Goal: Information Seeking & Learning: Compare options

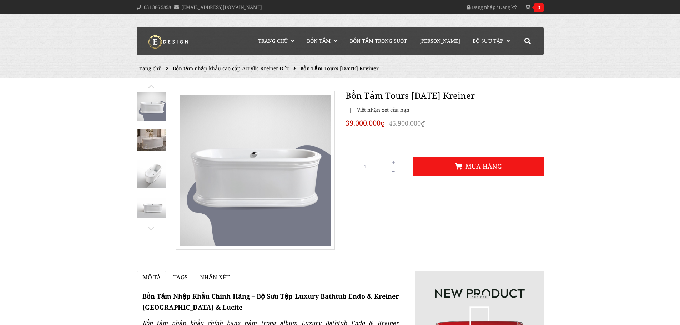
click at [150, 170] on img at bounding box center [151, 174] width 29 height 28
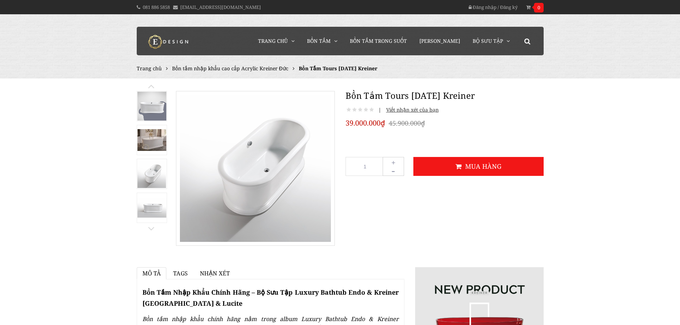
click at [260, 70] on span "Bồn tắm nhập khẩu cao cấp Acrylic Kreiner Đức" at bounding box center [230, 68] width 116 height 7
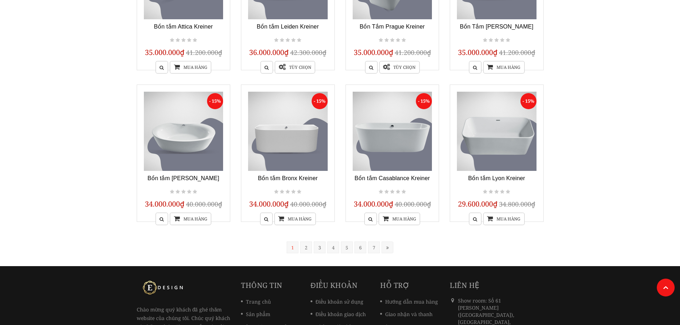
scroll to position [536, 0]
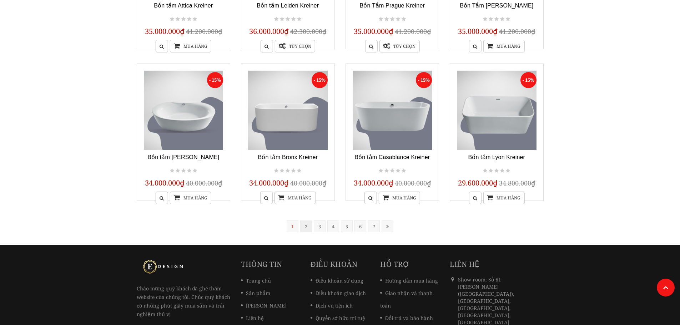
click at [305, 227] on link "2" at bounding box center [306, 227] width 12 height 12
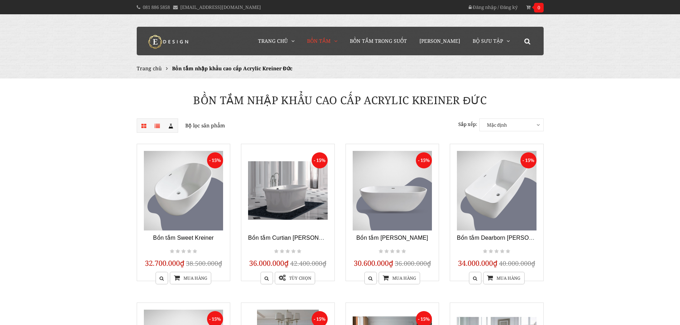
click at [152, 125] on b at bounding box center [157, 126] width 12 height 12
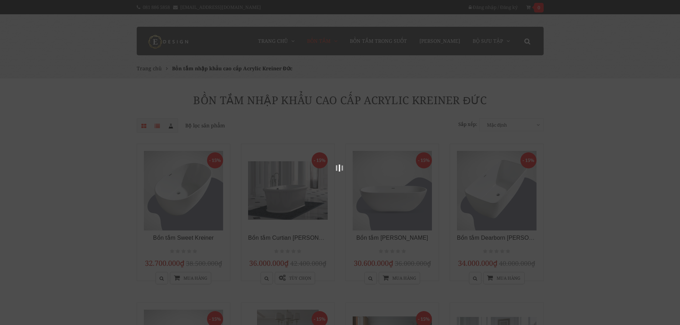
scroll to position [144, 0]
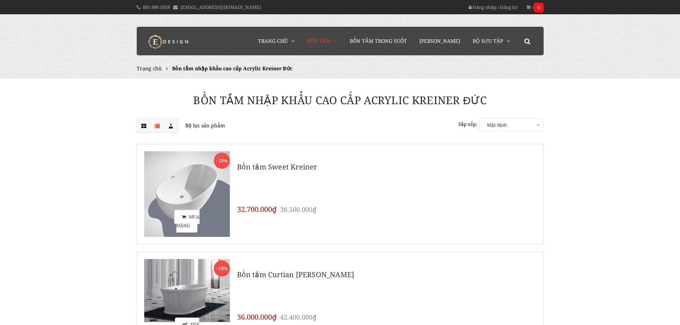
click at [512, 121] on span "Mặc định" at bounding box center [512, 125] width 64 height 12
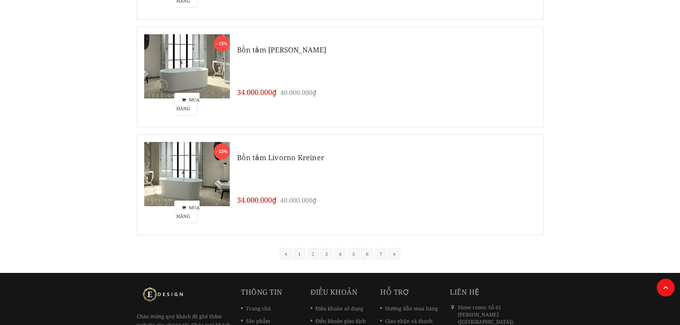
scroll to position [1709, 0]
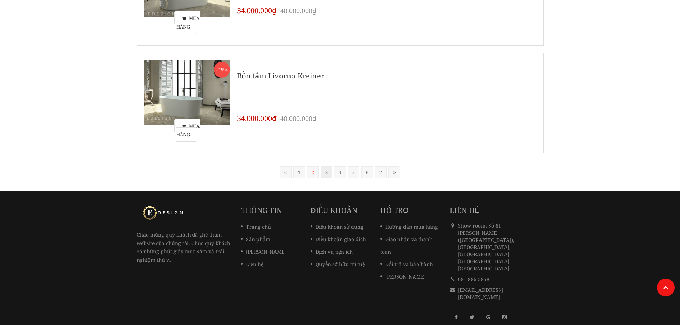
click at [328, 174] on link "3" at bounding box center [327, 172] width 12 height 12
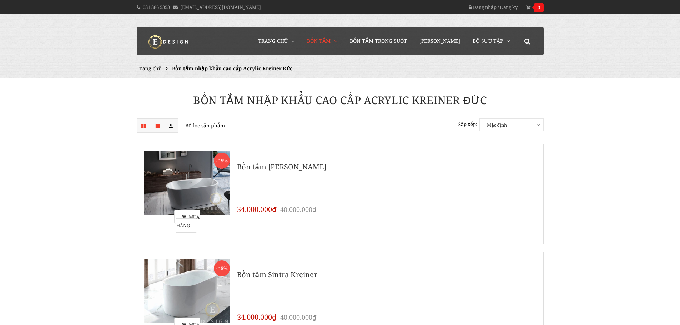
click at [144, 123] on icon at bounding box center [143, 126] width 5 height 12
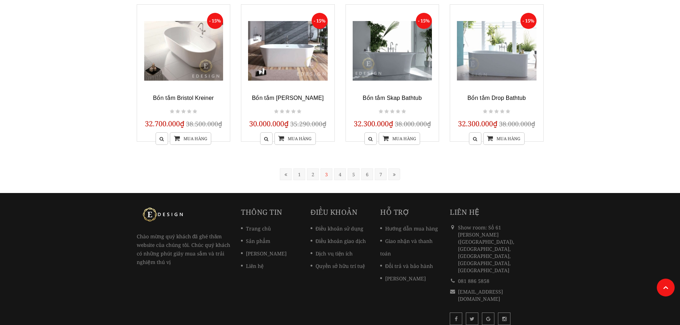
scroll to position [618, 0]
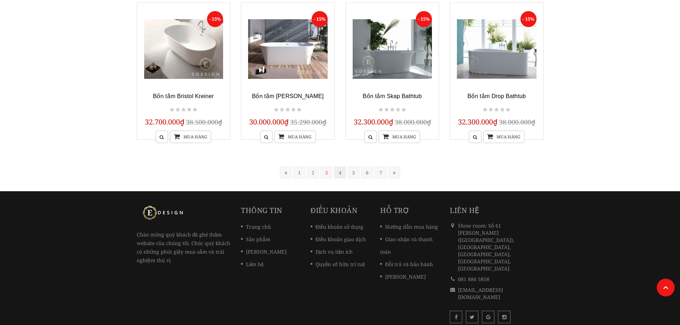
click at [340, 176] on link "4" at bounding box center [340, 173] width 12 height 12
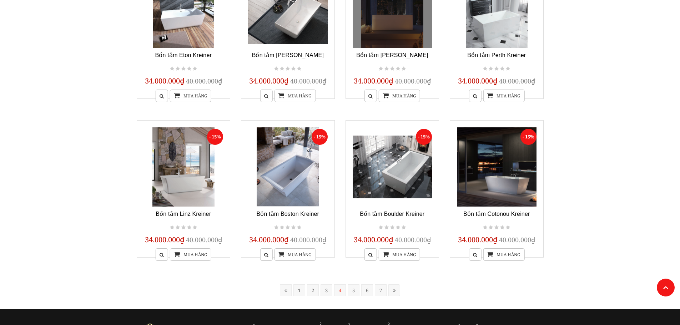
scroll to position [501, 0]
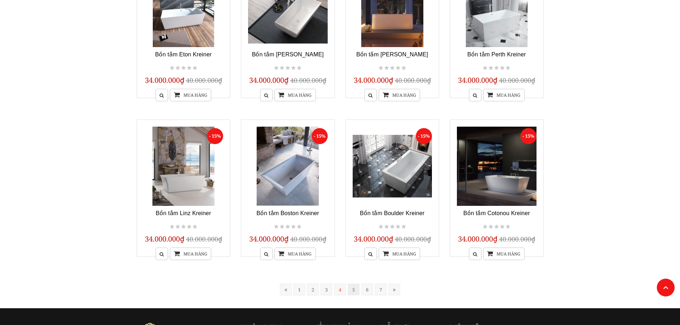
click at [352, 294] on link "5" at bounding box center [354, 290] width 12 height 12
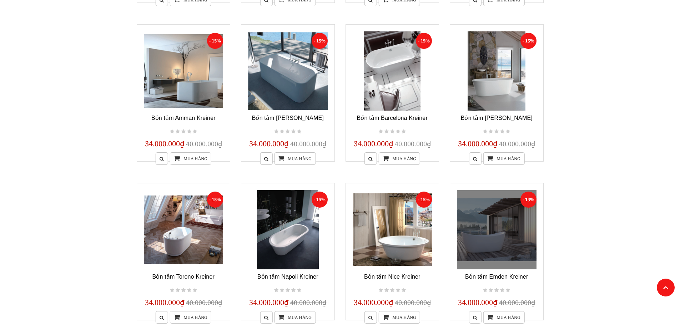
scroll to position [537, 0]
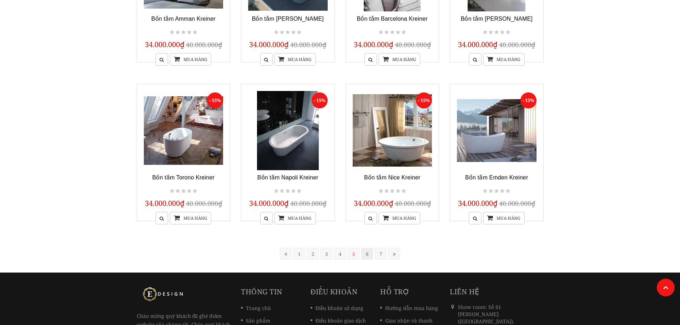
click at [366, 252] on link "6" at bounding box center [367, 254] width 12 height 12
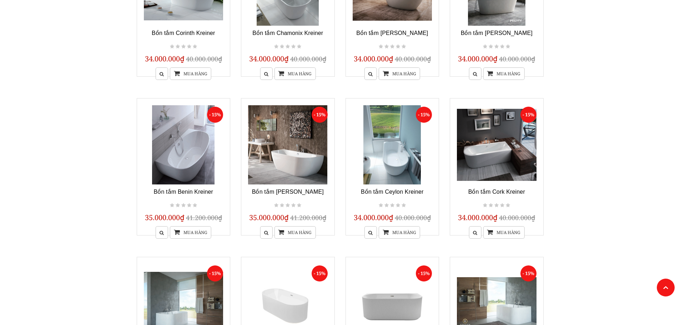
scroll to position [537, 0]
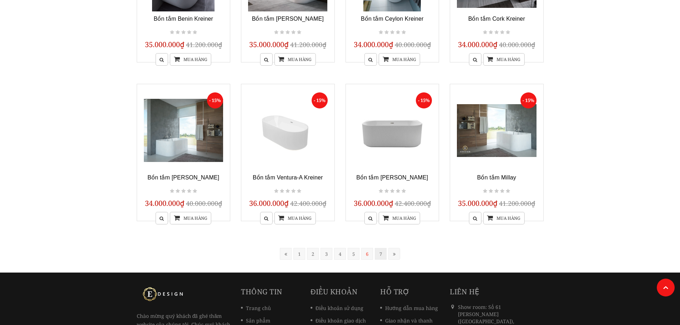
click at [381, 256] on link "7" at bounding box center [381, 254] width 12 height 12
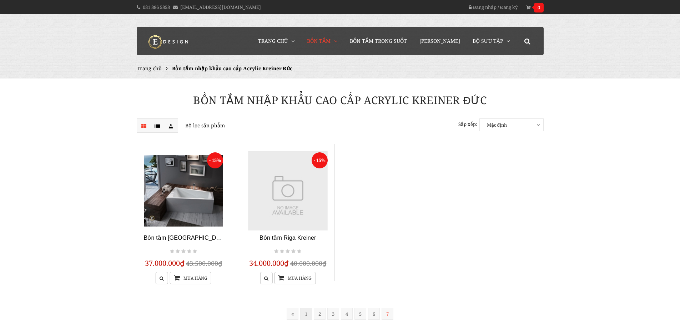
click at [307, 315] on link "1" at bounding box center [306, 314] width 12 height 12
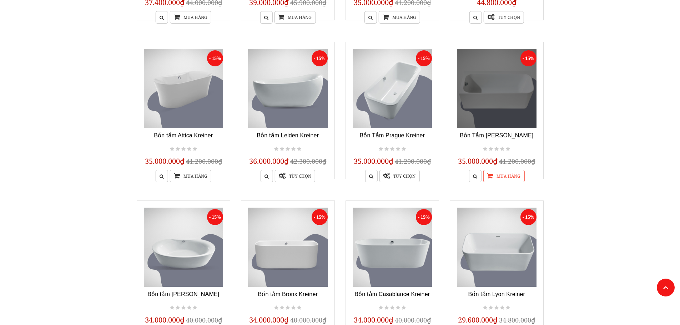
scroll to position [501, 0]
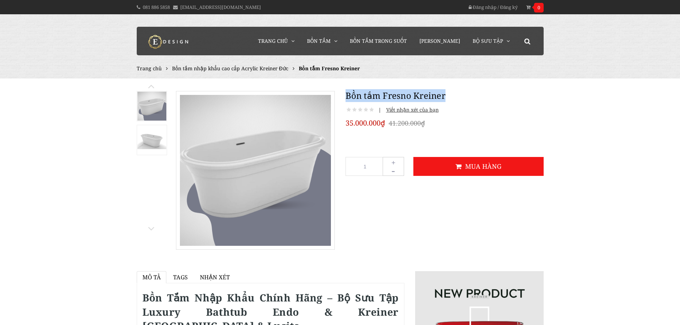
drag, startPoint x: 346, startPoint y: 93, endPoint x: 475, endPoint y: 95, distance: 128.6
click at [475, 95] on h1 "Bồn tắm Fresno Kreiner" at bounding box center [445, 95] width 198 height 13
copy h1 "Bồn tắm Fresno Kreiner"
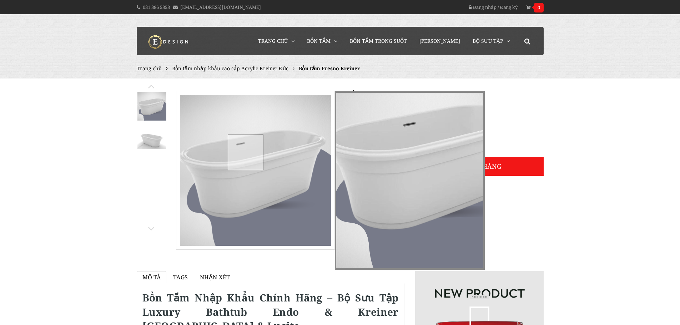
click at [245, 152] on div at bounding box center [246, 153] width 36 height 36
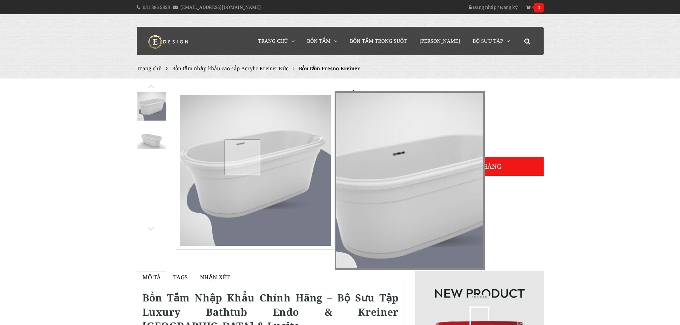
click at [242, 157] on div at bounding box center [243, 158] width 36 height 36
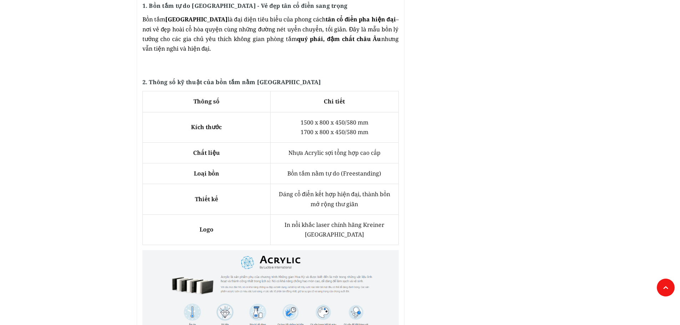
scroll to position [428, 0]
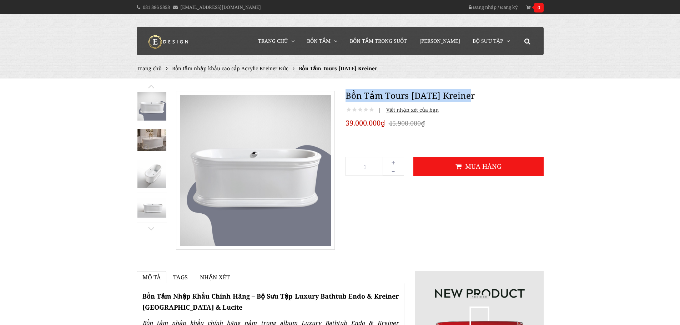
drag, startPoint x: 346, startPoint y: 94, endPoint x: 488, endPoint y: 94, distance: 142.1
click at [488, 94] on h1 "Bồn Tắm Tours [DATE] Kreiner" at bounding box center [445, 95] width 198 height 13
copy h1 "Bồn Tắm Tours [DATE] Kreiner"
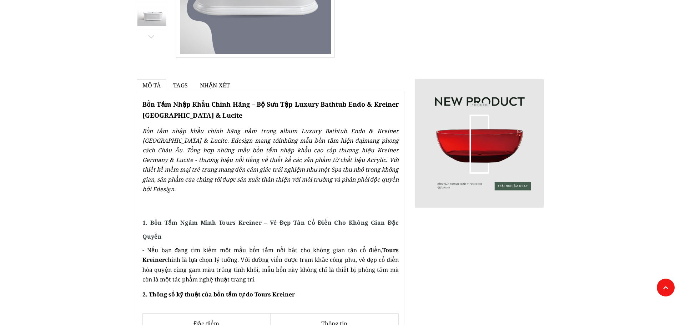
scroll to position [393, 0]
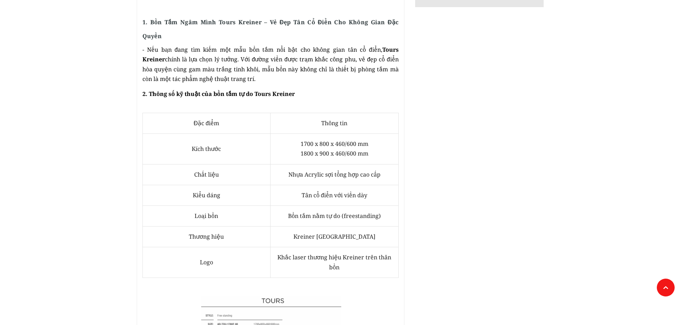
click at [299, 134] on td "1700 x 800 x 460/600 mm 1800 x 900 x 460/600 mm" at bounding box center [335, 149] width 128 height 30
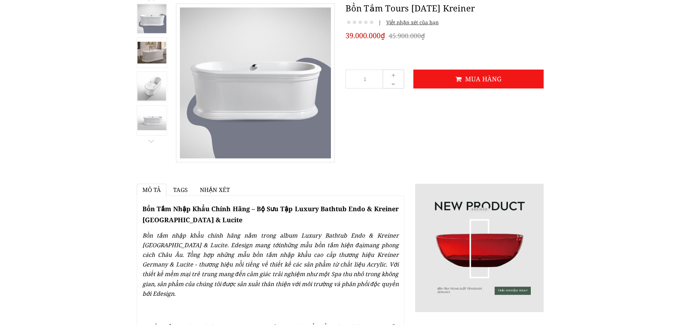
scroll to position [0, 0]
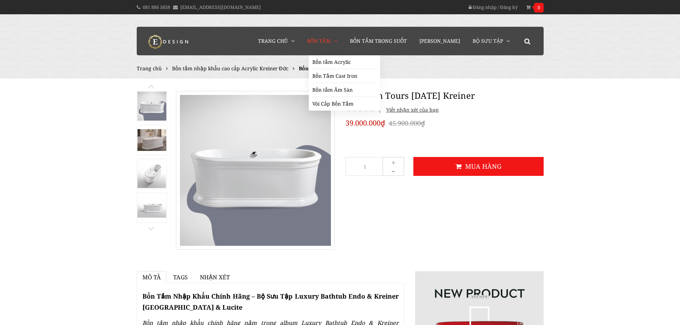
click at [331, 38] on span "Bồn Tắm" at bounding box center [319, 40] width 24 height 7
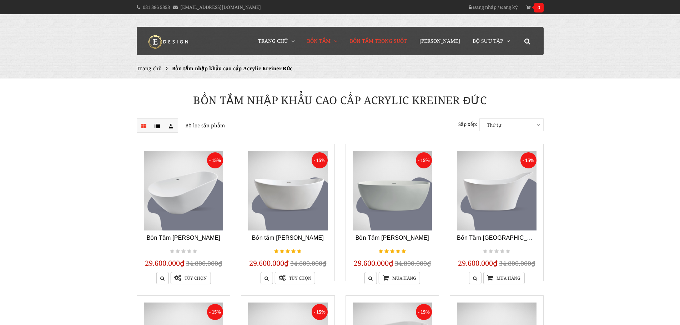
click at [371, 36] on link "Bồn Tắm Trong Suốt" at bounding box center [379, 41] width 68 height 29
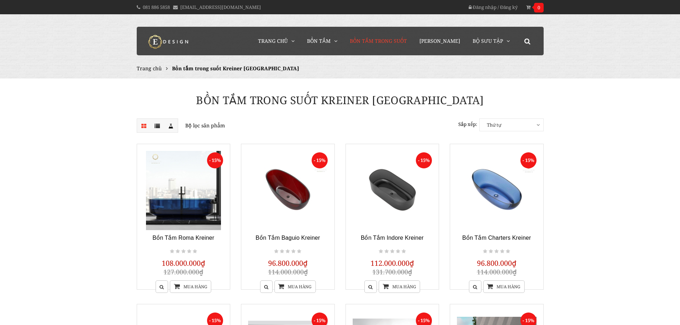
click at [407, 39] on span "Bồn Tắm Trong Suốt" at bounding box center [378, 40] width 57 height 7
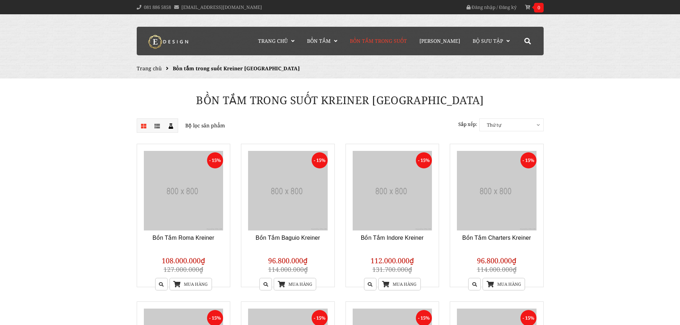
click at [427, 39] on link "[PERSON_NAME]" at bounding box center [439, 41] width 51 height 29
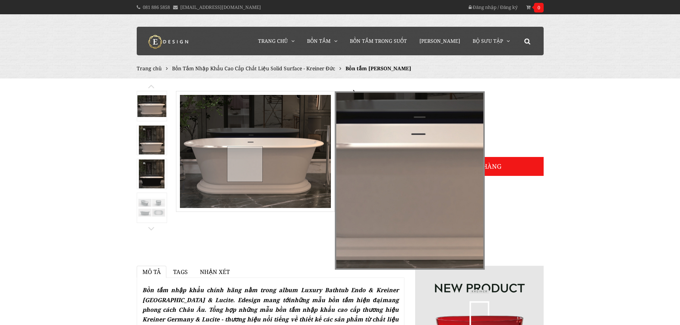
click at [245, 164] on div at bounding box center [245, 164] width 36 height 36
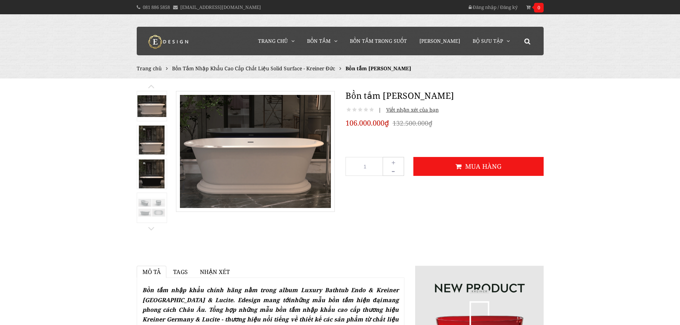
click at [139, 205] on img at bounding box center [151, 208] width 29 height 22
